Goal: Task Accomplishment & Management: Manage account settings

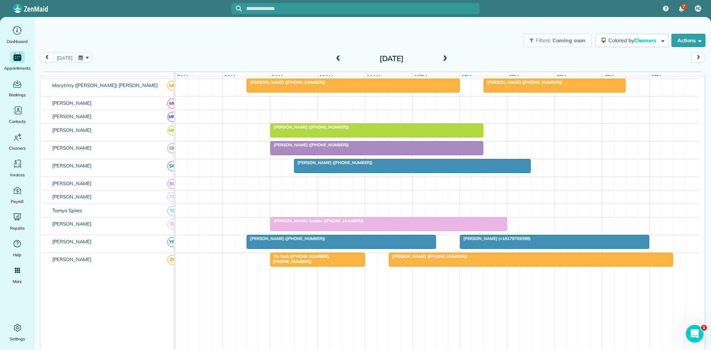
scroll to position [395, 0]
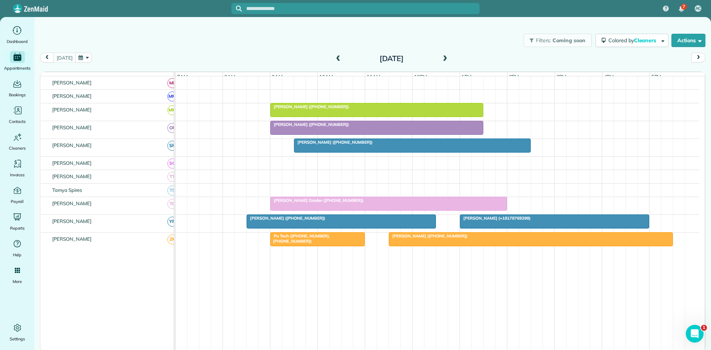
click at [485, 221] on span "[PERSON_NAME] (+18178769398)" at bounding box center [494, 217] width 71 height 5
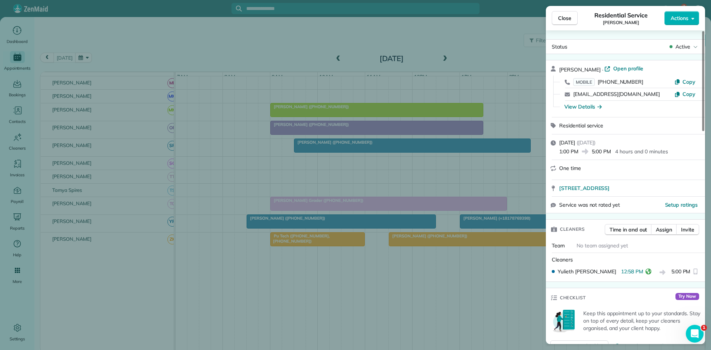
click at [444, 196] on div "Close Residential Service [PERSON_NAME] Actions Status Active [PERSON_NAME] · O…" at bounding box center [355, 175] width 711 height 350
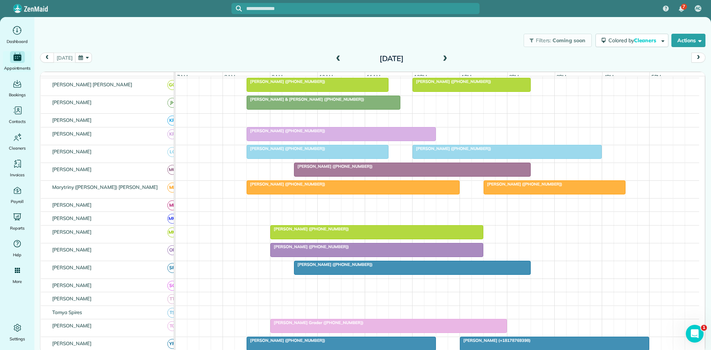
scroll to position [271, 0]
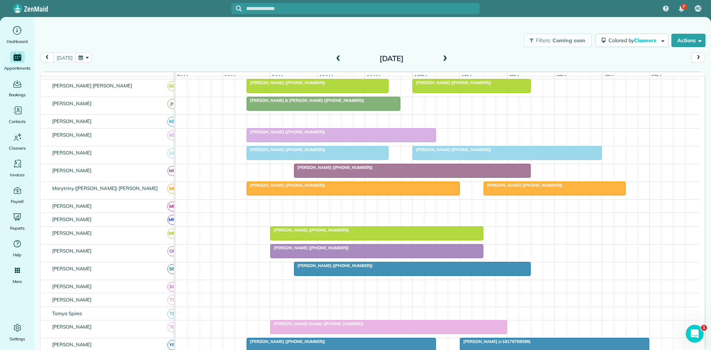
click at [517, 194] on div at bounding box center [554, 188] width 141 height 13
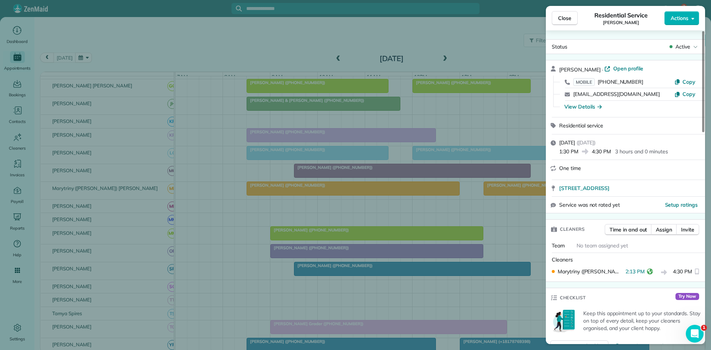
click at [495, 213] on div "Close Residential Service [PERSON_NAME] Actions Status Active [PERSON_NAME] · O…" at bounding box center [355, 175] width 711 height 350
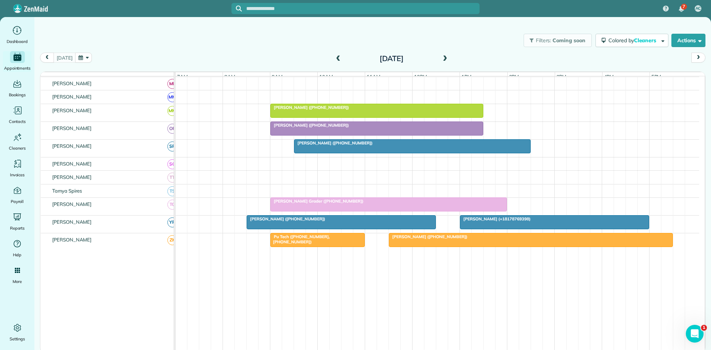
scroll to position [395, 0]
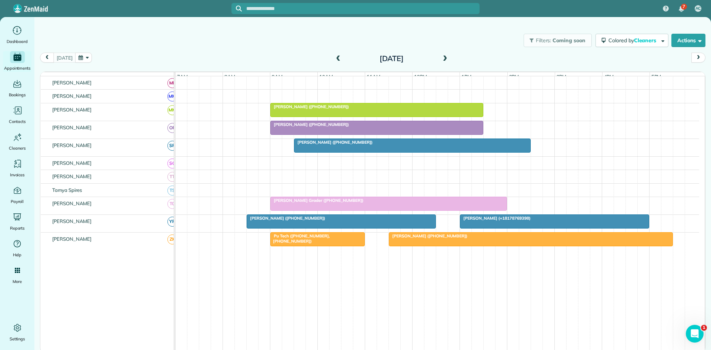
click at [505, 221] on span "[PERSON_NAME] (+18178769398)" at bounding box center [494, 217] width 71 height 5
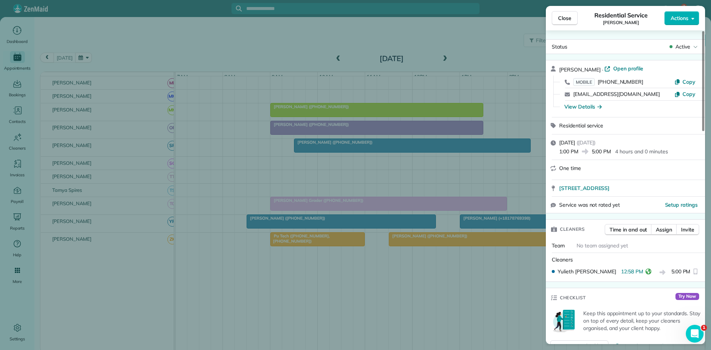
click at [509, 210] on div "Close Residential Service [PERSON_NAME] Actions Status Active [PERSON_NAME] · O…" at bounding box center [355, 175] width 711 height 350
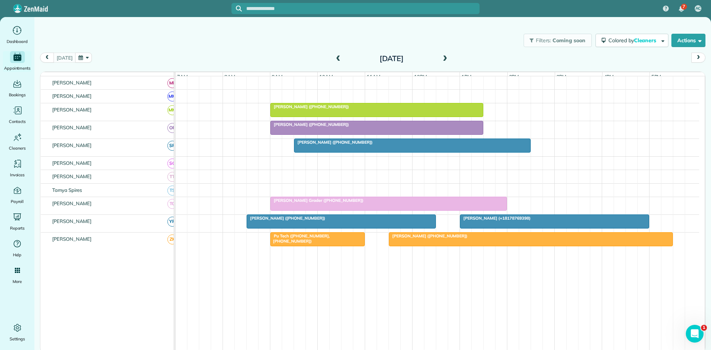
scroll to position [271, 0]
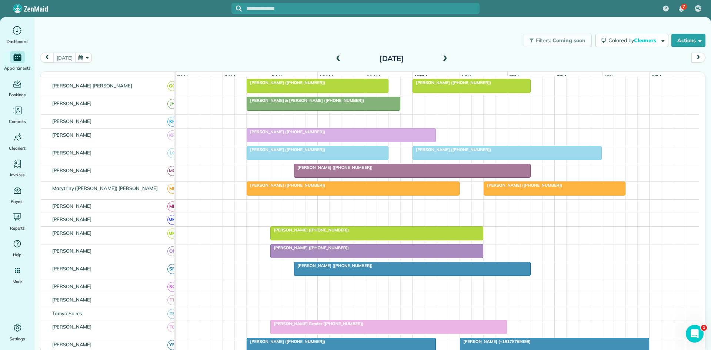
click at [498, 195] on div at bounding box center [554, 188] width 141 height 13
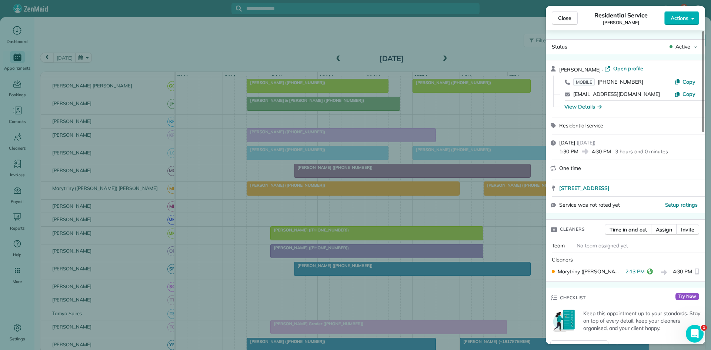
click at [381, 151] on div "Close Residential Service [PERSON_NAME] Actions Status Active [PERSON_NAME] · O…" at bounding box center [355, 175] width 711 height 350
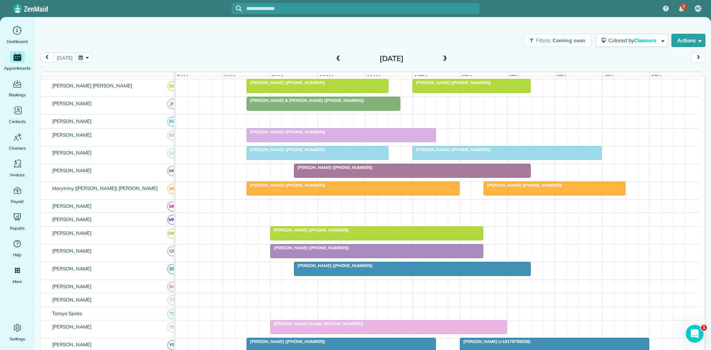
click at [554, 193] on div at bounding box center [554, 188] width 141 height 13
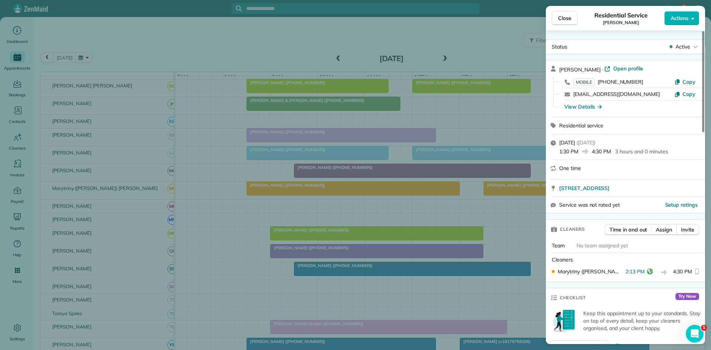
click at [496, 205] on div "Close Residential Service [PERSON_NAME] Actions Status Active [PERSON_NAME] · O…" at bounding box center [355, 175] width 711 height 350
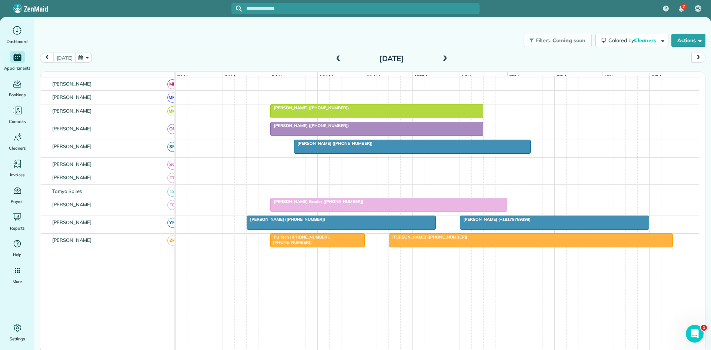
scroll to position [395, 0]
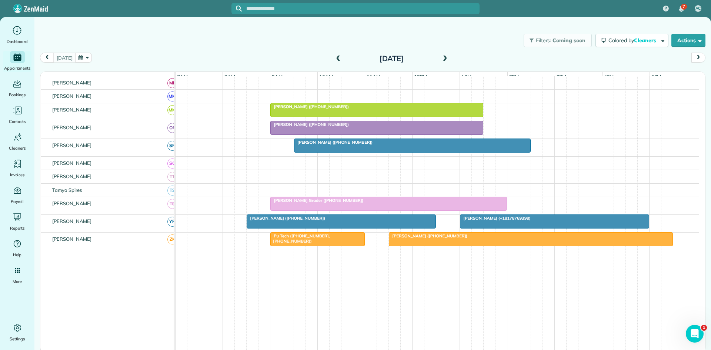
click at [521, 221] on div "[PERSON_NAME] (+18178769398)" at bounding box center [554, 217] width 185 height 5
